Goal: Task Accomplishment & Management: Manage account settings

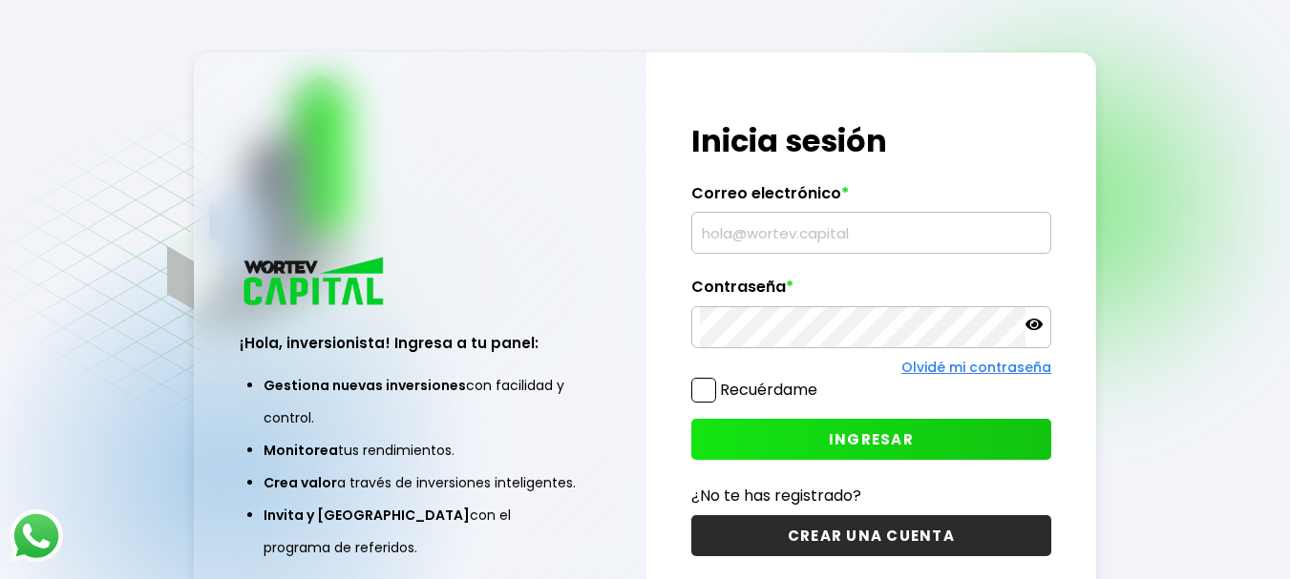
click at [801, 223] on input "text" at bounding box center [871, 233] width 343 height 40
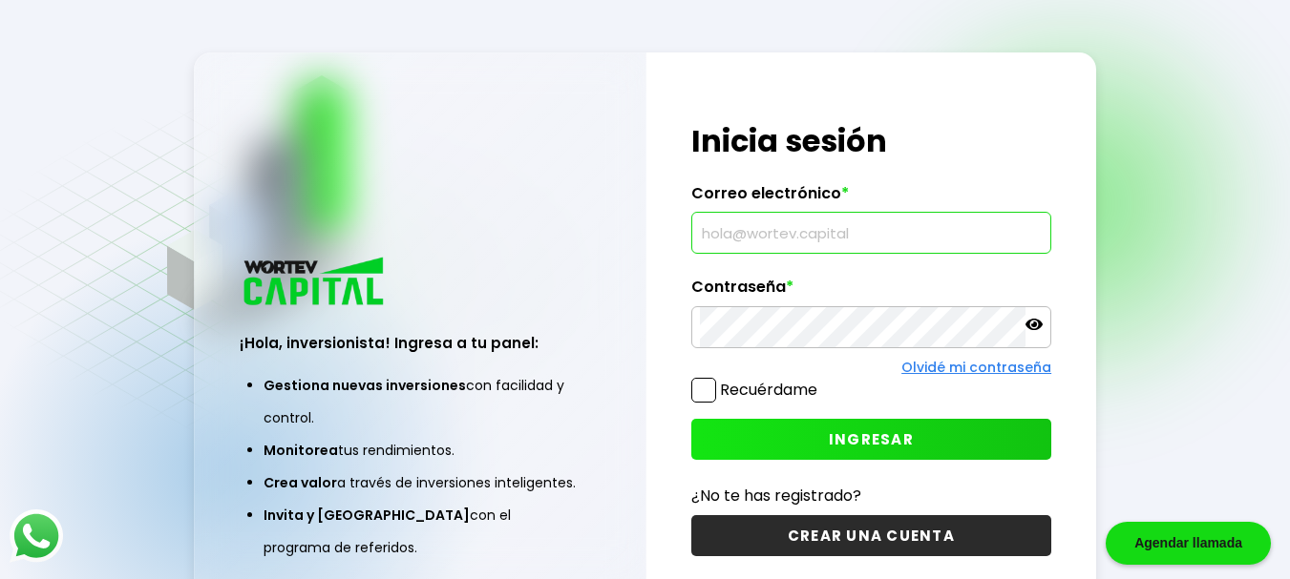
type input "[EMAIL_ADDRESS][DOMAIN_NAME]"
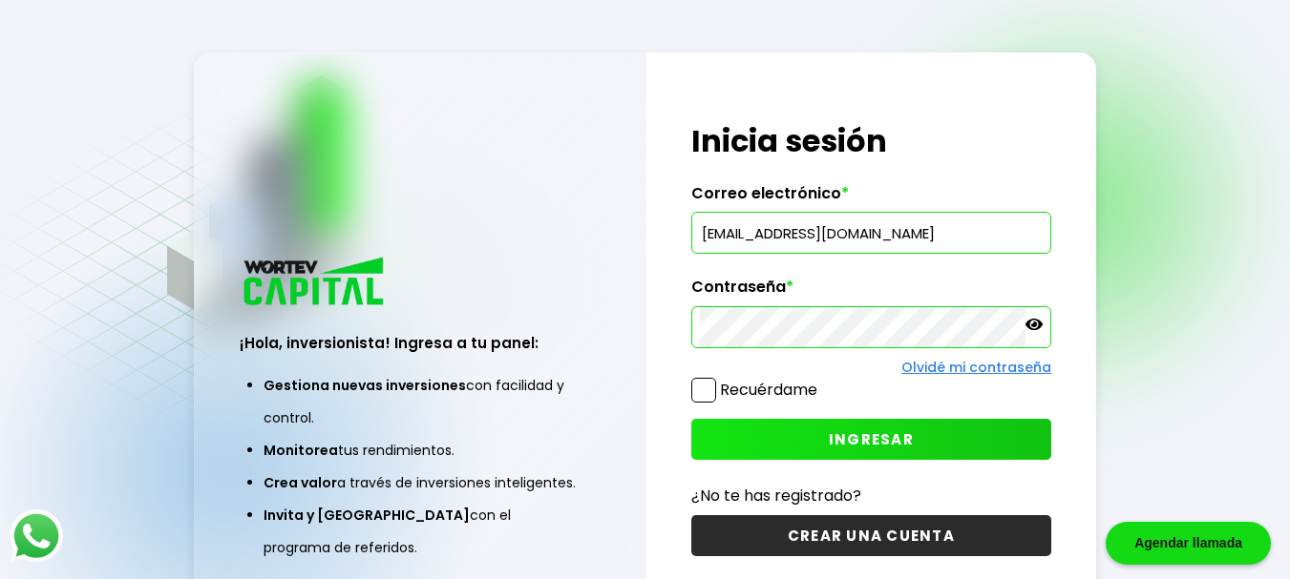
click at [711, 386] on span at bounding box center [703, 390] width 25 height 25
click at [821, 381] on input "Recuérdame" at bounding box center [821, 381] width 0 height 0
click at [865, 434] on span "INGRESAR" at bounding box center [871, 440] width 85 height 20
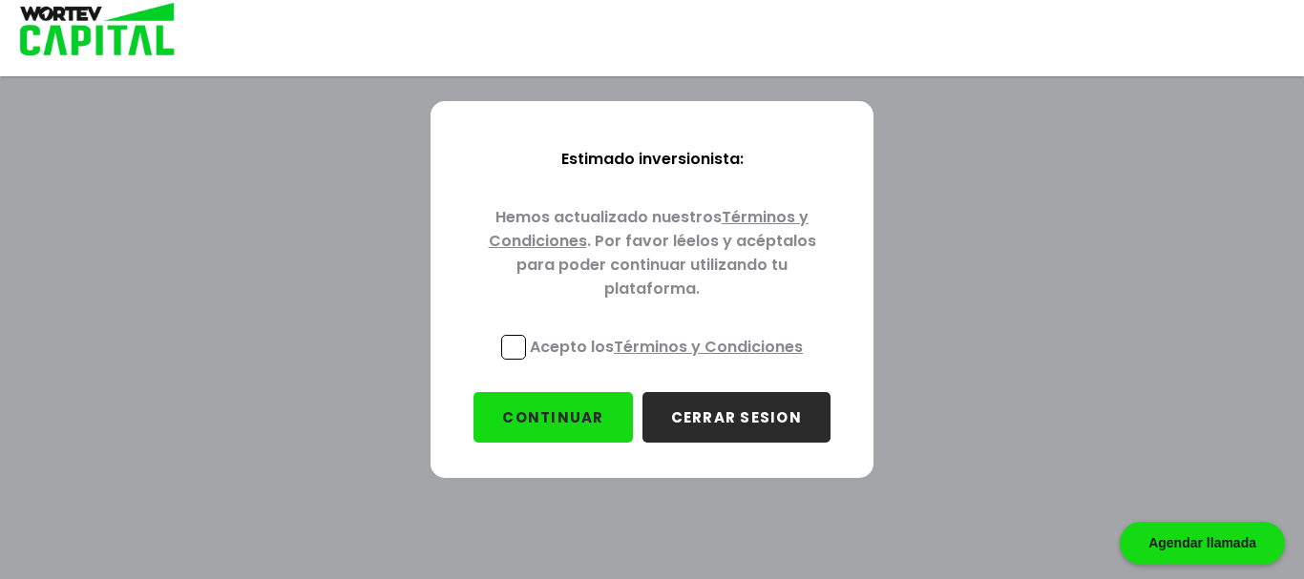
click at [521, 352] on span at bounding box center [513, 347] width 25 height 25
click at [670, 362] on input "Acepto los Términos y Condiciones" at bounding box center [670, 362] width 0 height 0
click at [598, 430] on button "CONTINUAR" at bounding box center [552, 417] width 158 height 51
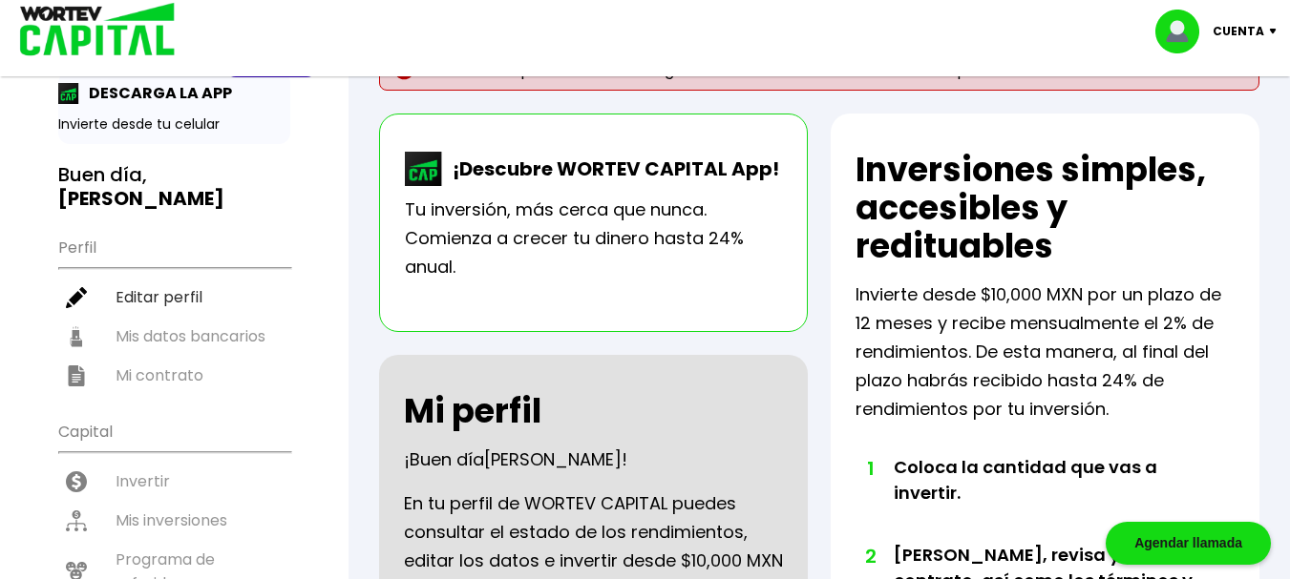
scroll to position [95, 0]
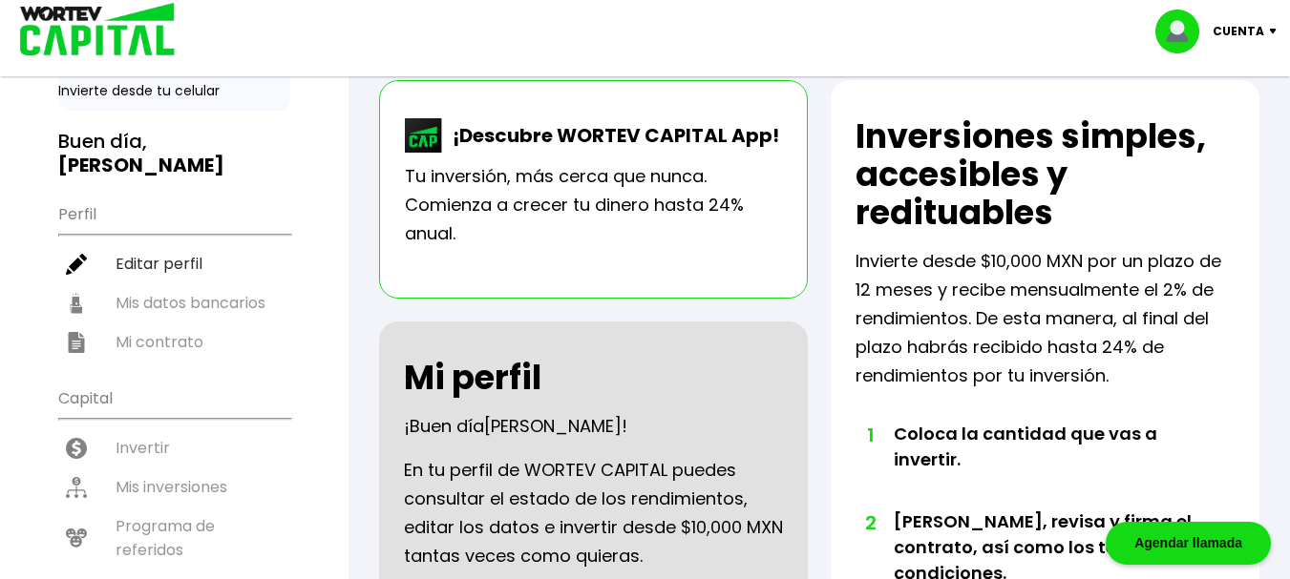
click at [159, 277] on ul "Perfil Editar perfil Mis datos bancarios Mi contrato" at bounding box center [174, 277] width 232 height 169
click at [160, 284] on ul "Perfil Editar perfil Mis datos bancarios Mi contrato" at bounding box center [174, 277] width 232 height 169
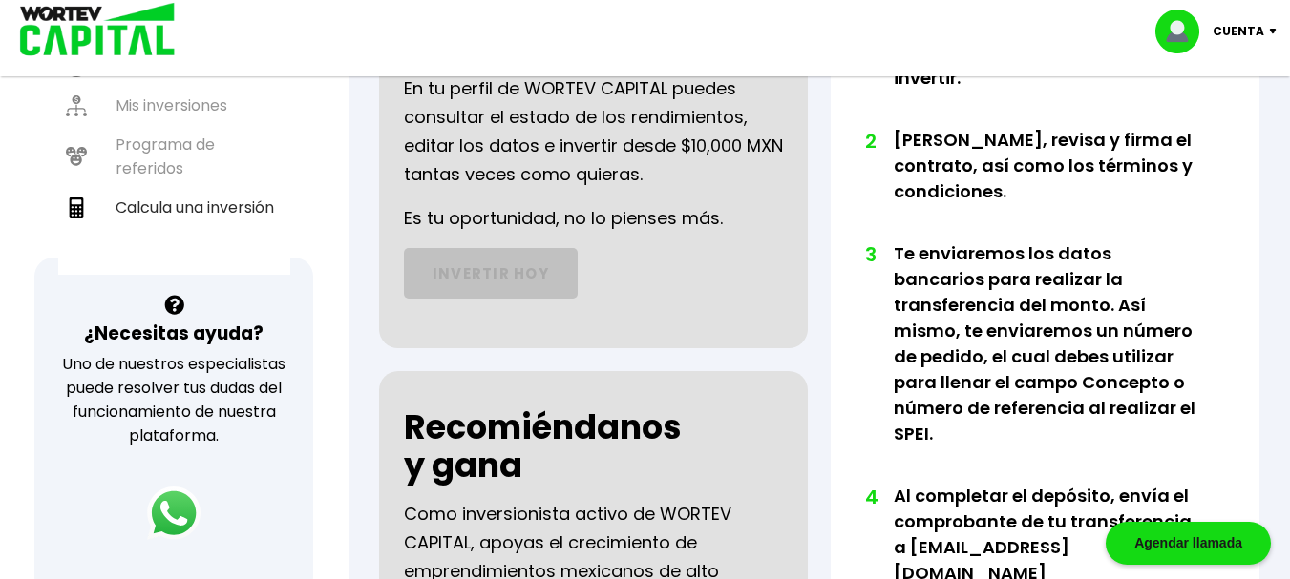
scroll to position [0, 0]
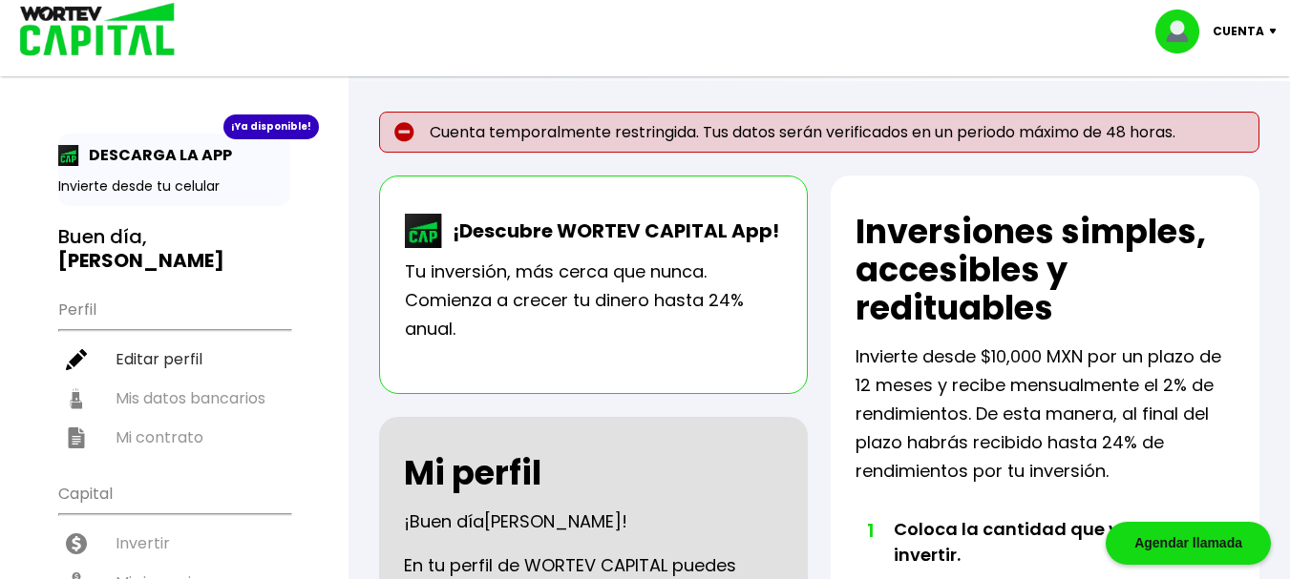
click at [1254, 26] on p "Cuenta" at bounding box center [1238, 31] width 52 height 29
click at [153, 154] on p "DESCARGA LA APP" at bounding box center [155, 155] width 153 height 24
click at [146, 238] on h3 "Buen día, [PERSON_NAME]" at bounding box center [174, 249] width 232 height 48
click at [186, 368] on ul "Perfil Editar perfil Mis datos bancarios Mi contrato" at bounding box center [174, 372] width 232 height 169
